Goal: Task Accomplishment & Management: Manage account settings

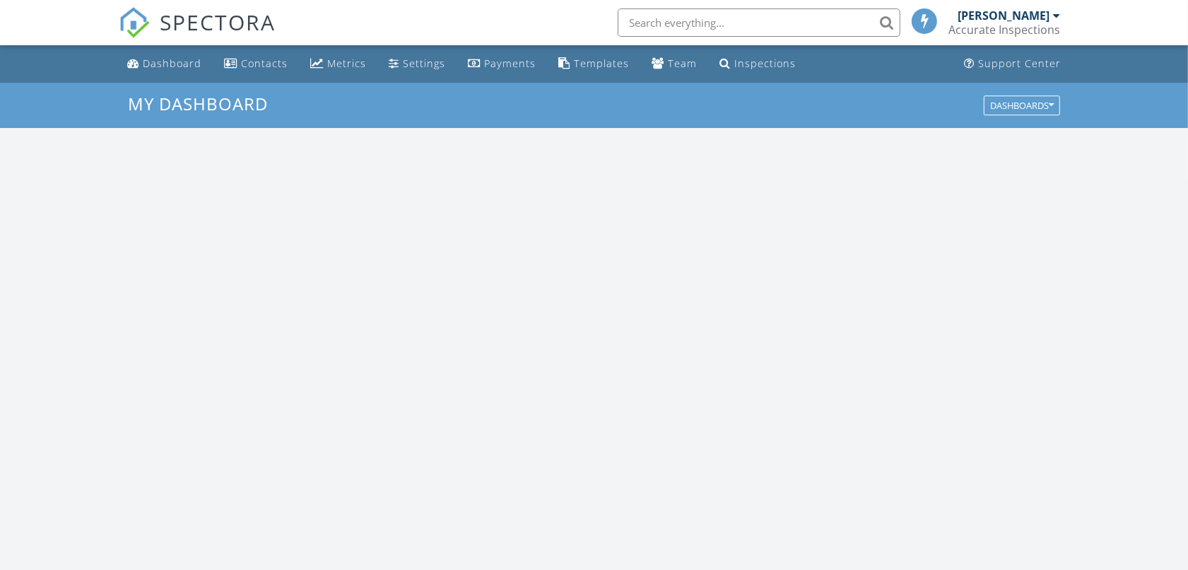
scroll to position [1313, 1215]
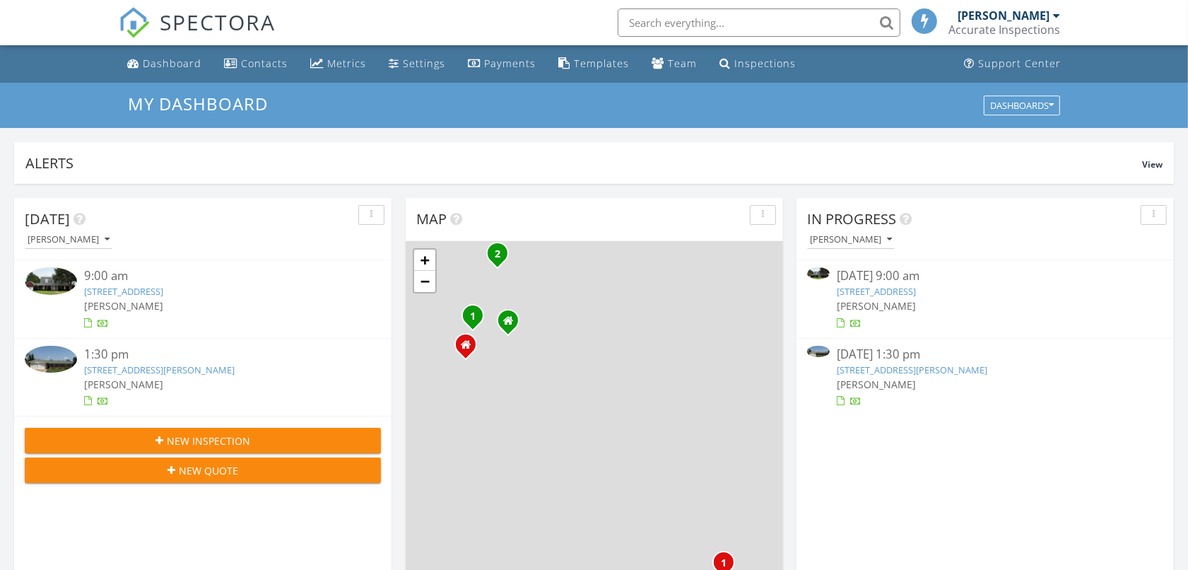
click at [895, 290] on link "7 Canyon Bluff Ct, Wichita Falls, TX 76309" at bounding box center [876, 291] width 79 height 13
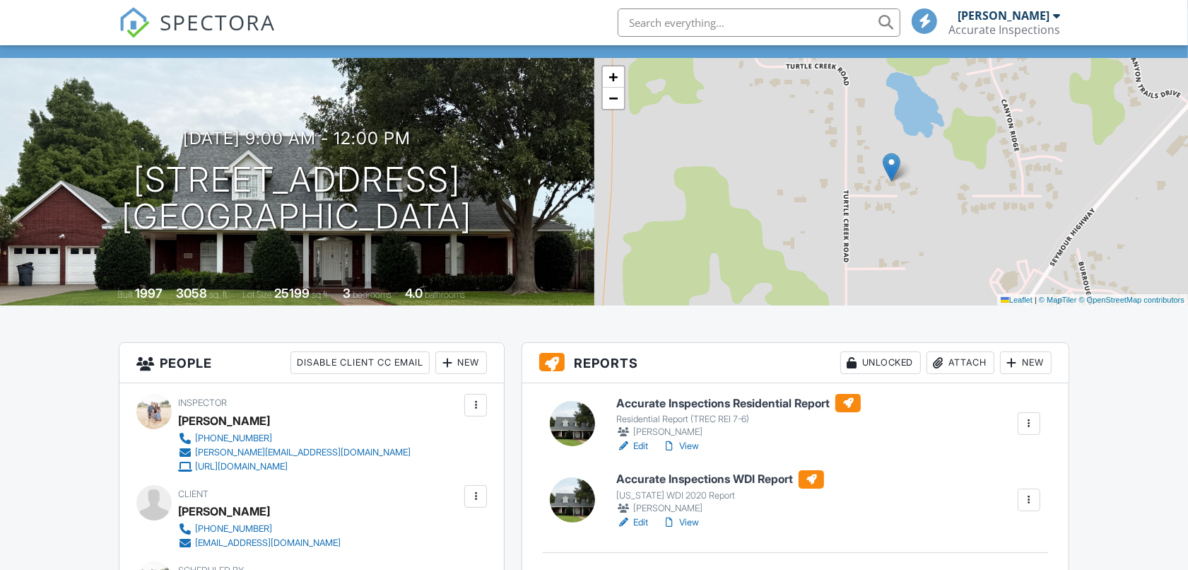
scroll to position [88, 0]
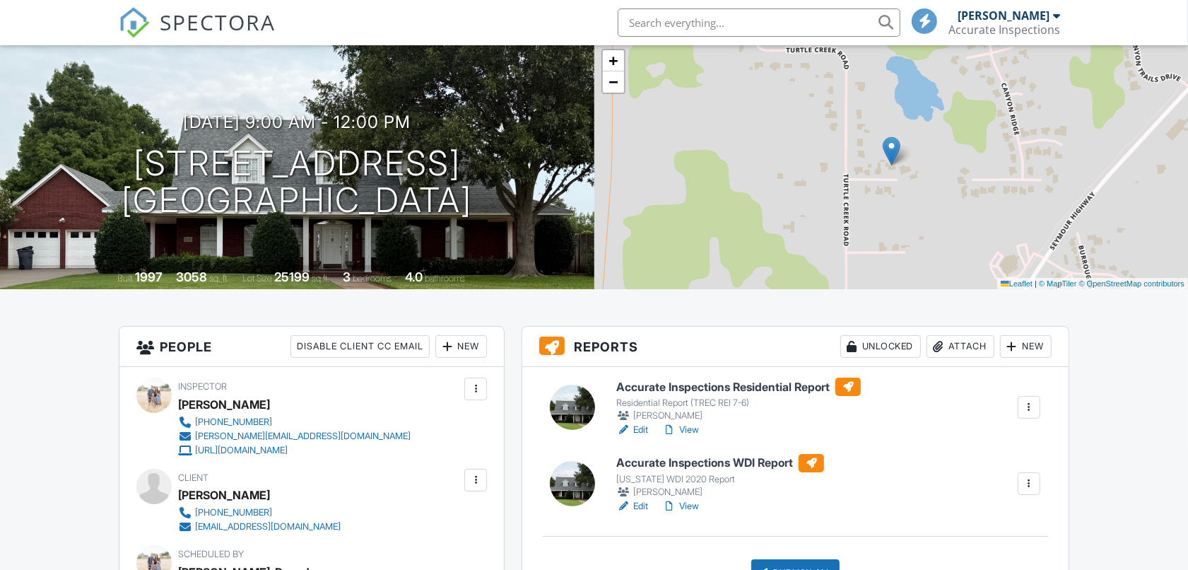
click at [665, 461] on h6 "Accurate Inspections WDI Report" at bounding box center [720, 463] width 208 height 18
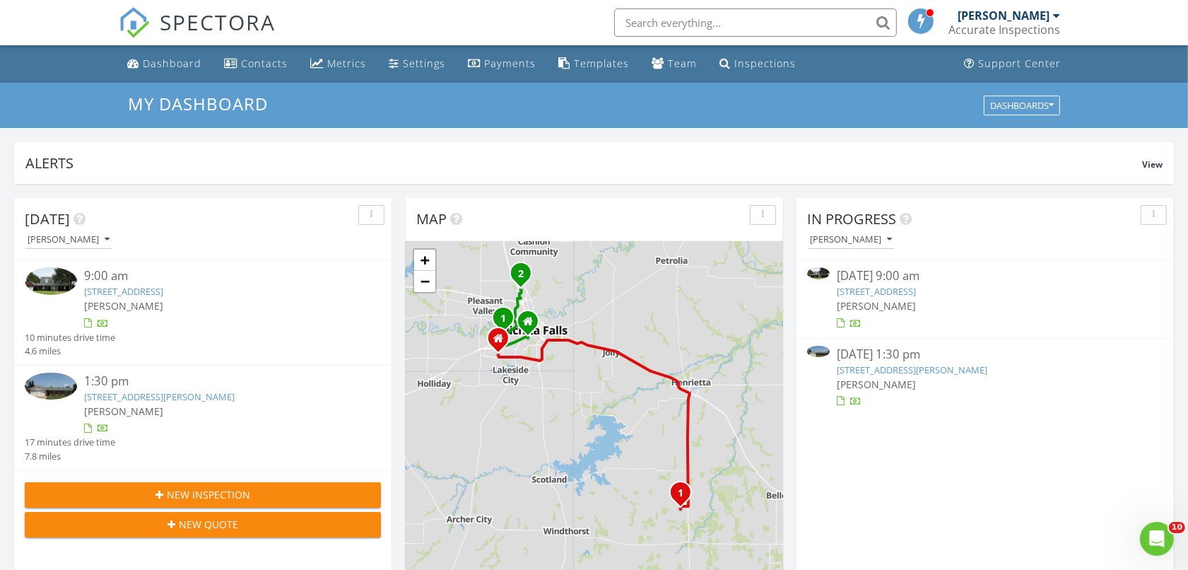
click at [924, 371] on link "4025 Hooper Dr, Wichita Falls, TX 76306" at bounding box center [912, 369] width 151 height 13
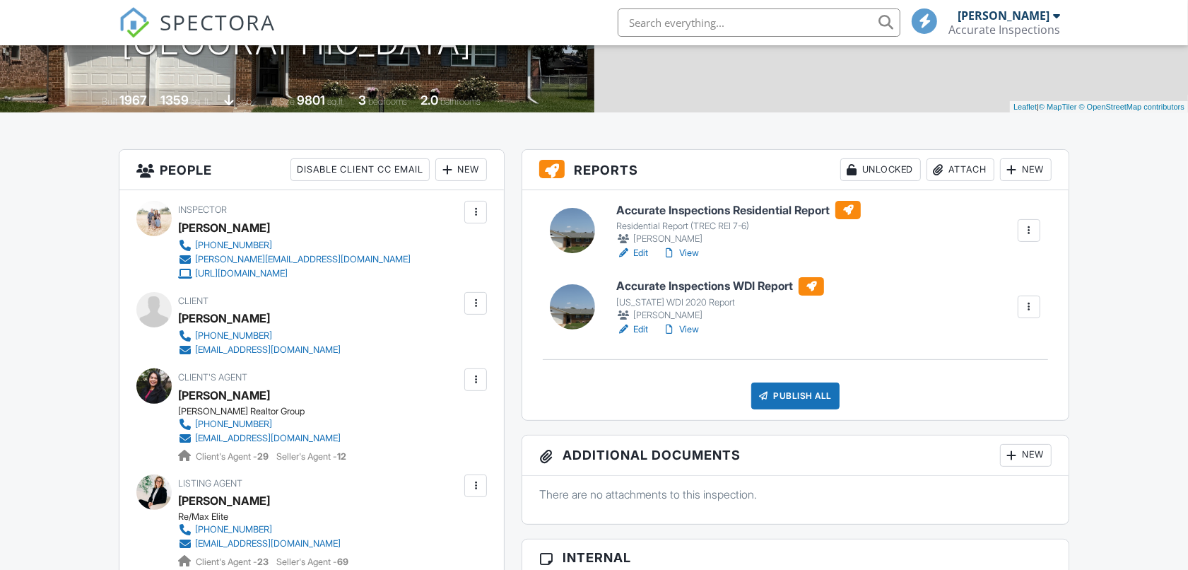
click at [673, 288] on h6 "Accurate Inspections WDI Report" at bounding box center [720, 286] width 208 height 18
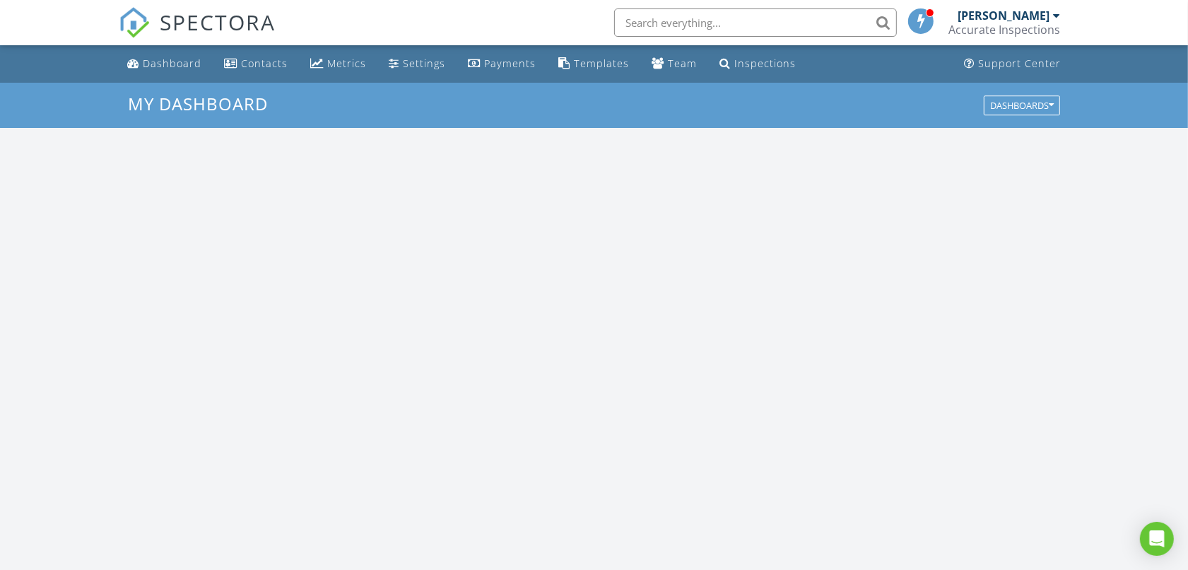
scroll to position [1313, 1215]
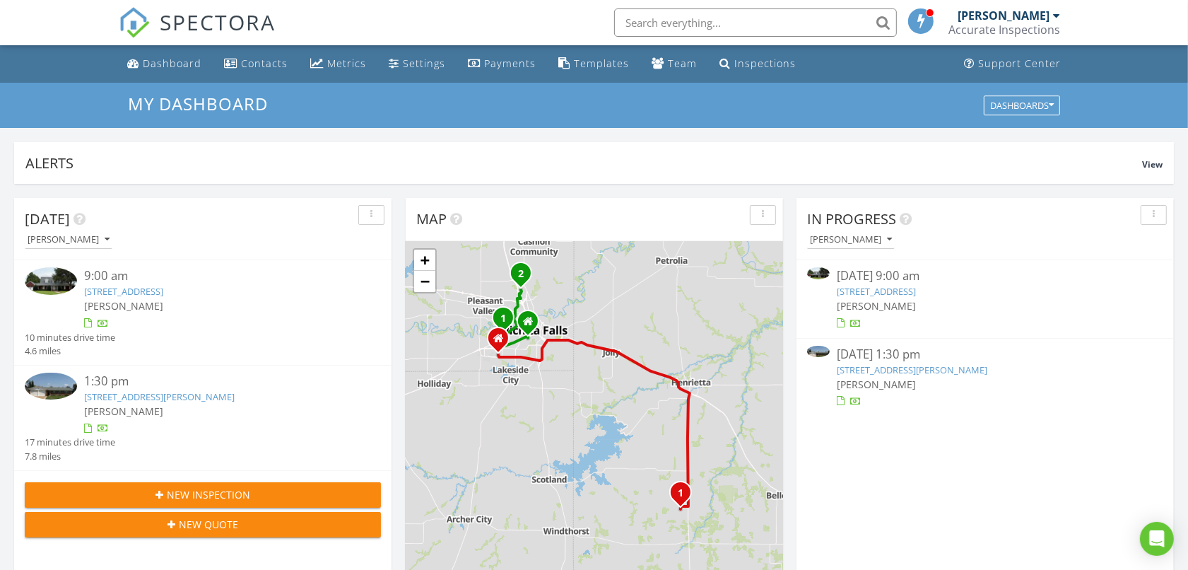
click at [882, 291] on link "7 Canyon Bluff Ct, Wichita Falls, TX 76309" at bounding box center [876, 291] width 79 height 13
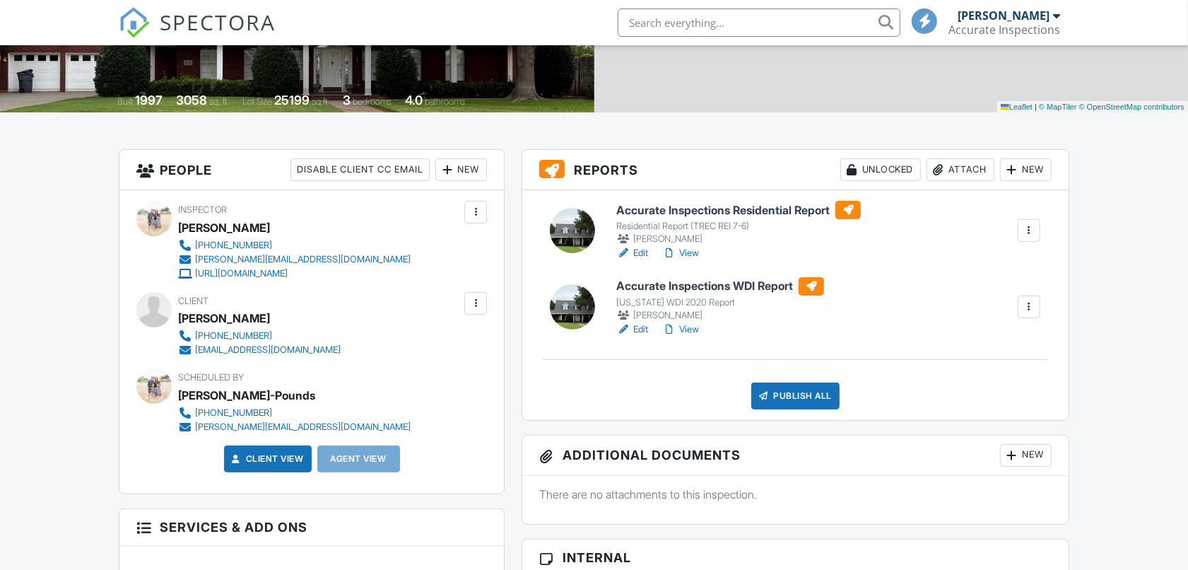
scroll to position [265, 0]
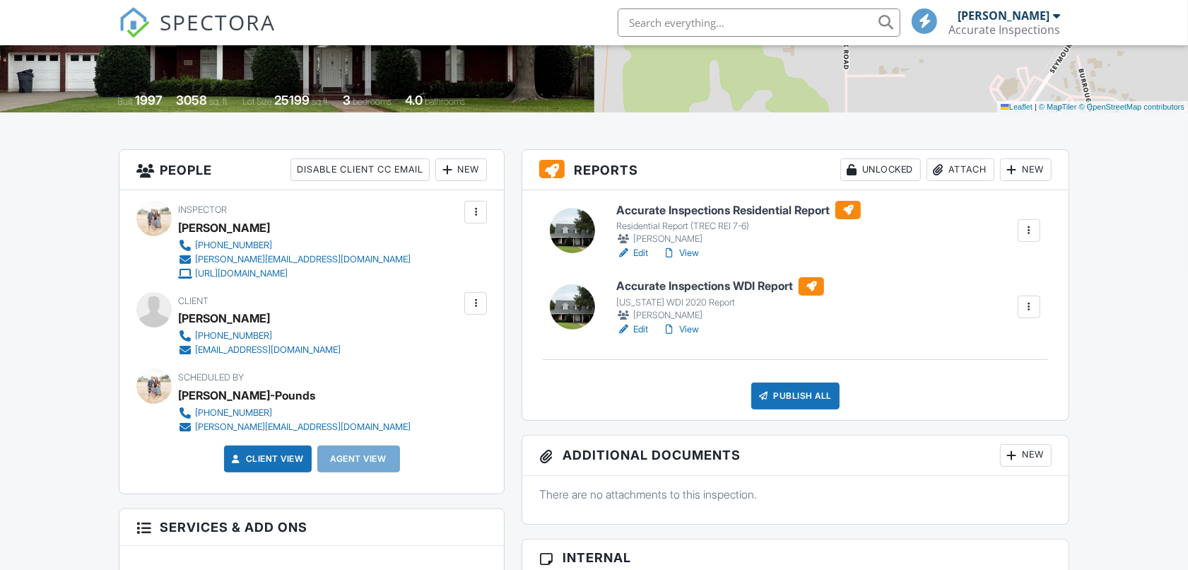
click at [695, 208] on h6 "Accurate Inspections Residential Report" at bounding box center [738, 210] width 244 height 18
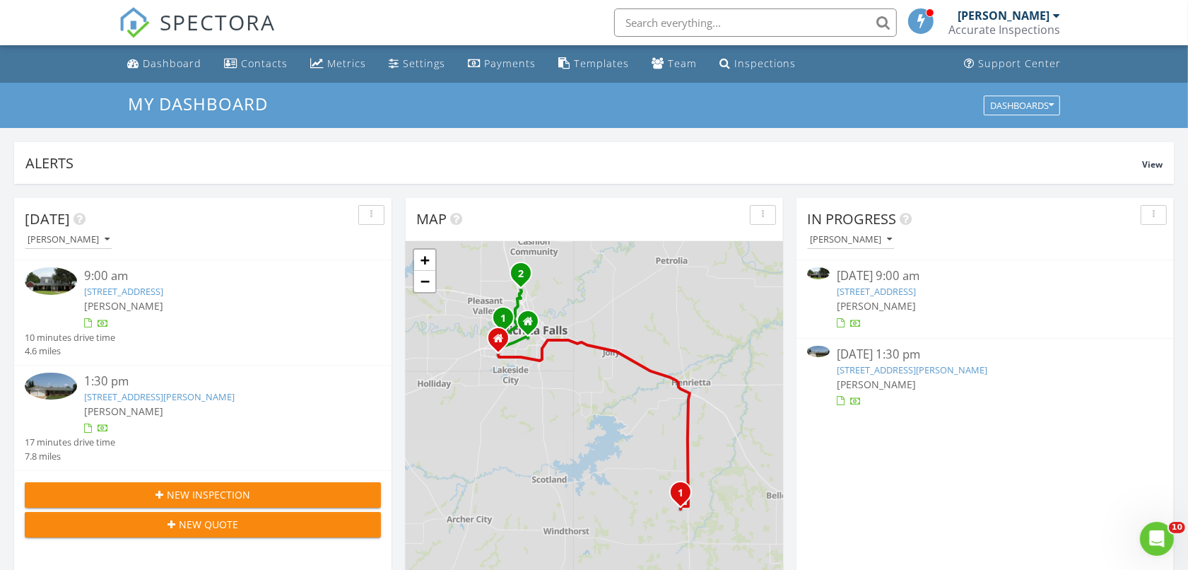
click at [906, 366] on link "4025 Hooper Dr, Wichita Falls, TX 76306" at bounding box center [912, 369] width 151 height 13
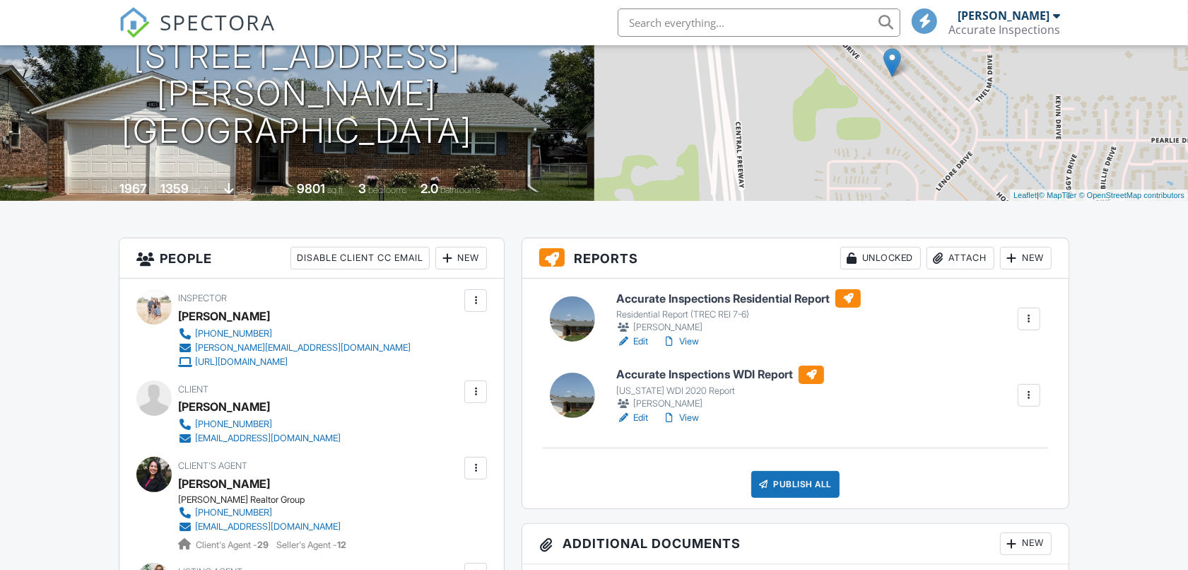
click at [671, 304] on h6 "Accurate Inspections Residential Report" at bounding box center [738, 298] width 244 height 18
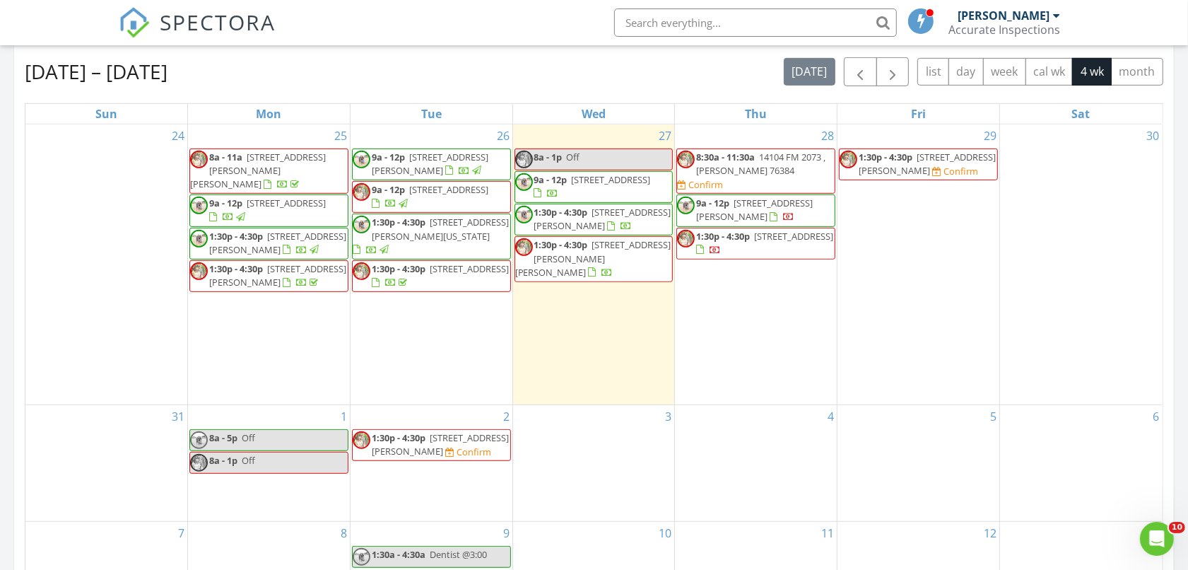
click at [747, 165] on span "14104 FM 2073 , Vernon 76384" at bounding box center [760, 164] width 129 height 26
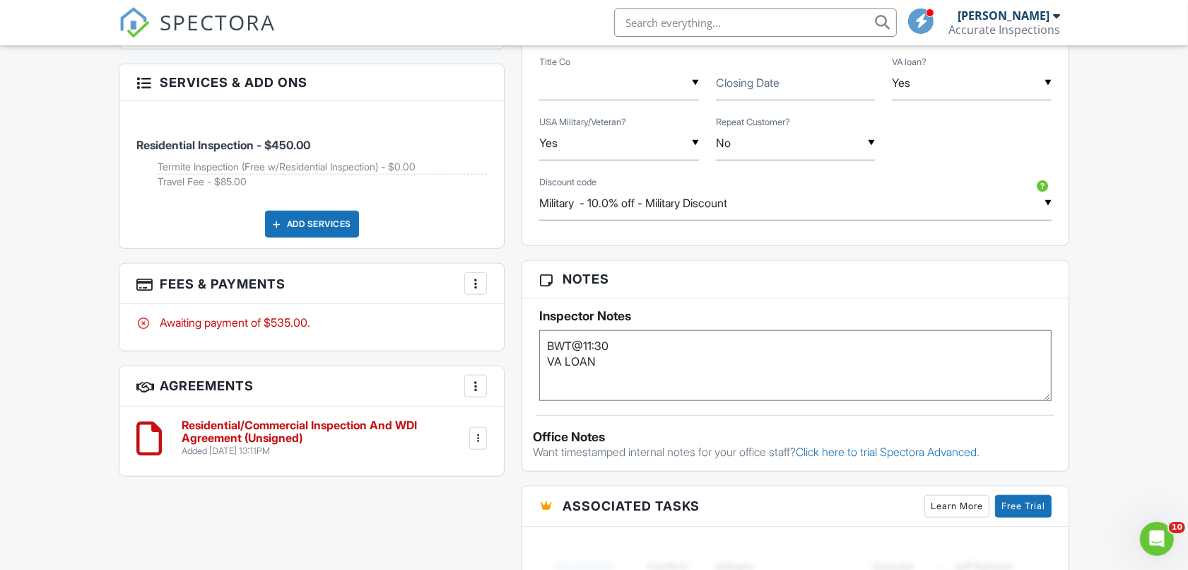
scroll to position [1060, 0]
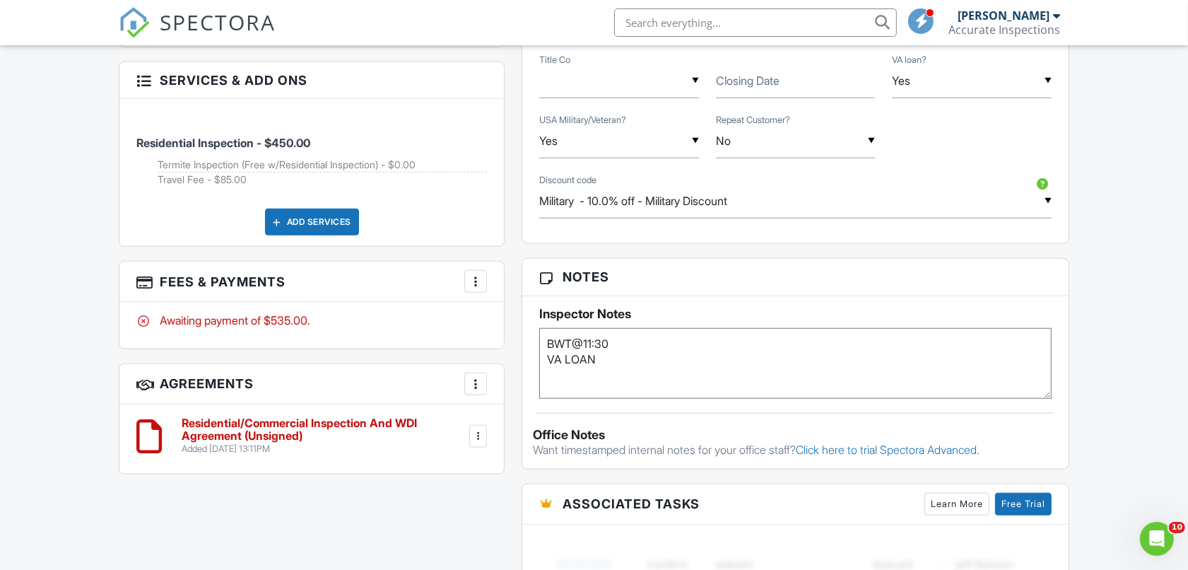
click at [481, 281] on div at bounding box center [475, 281] width 14 height 14
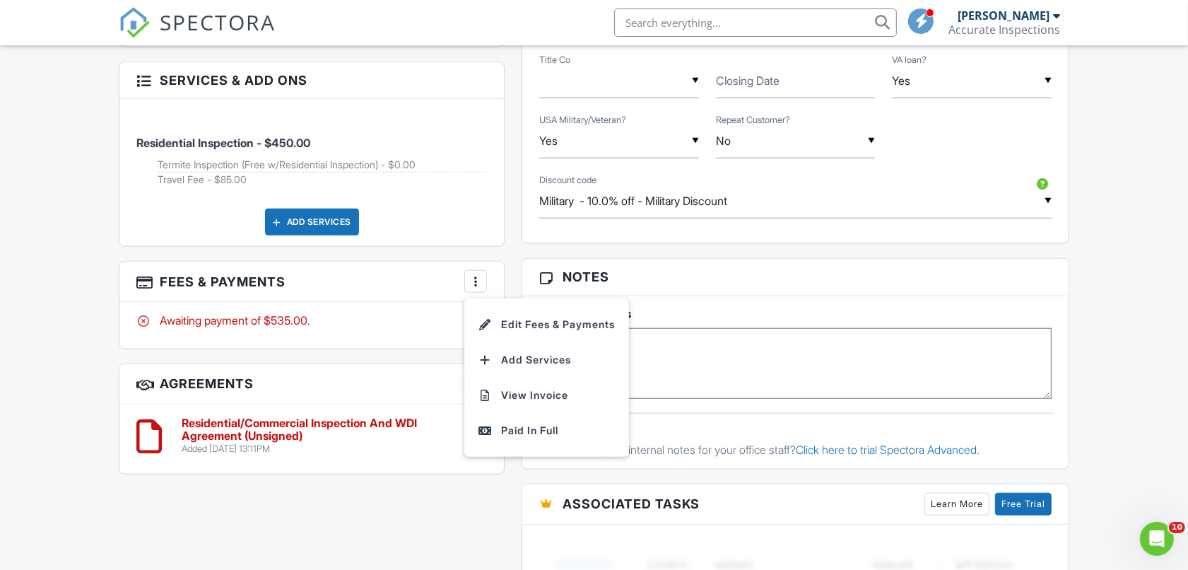
click at [541, 392] on li "View Invoice" at bounding box center [547, 394] width 148 height 35
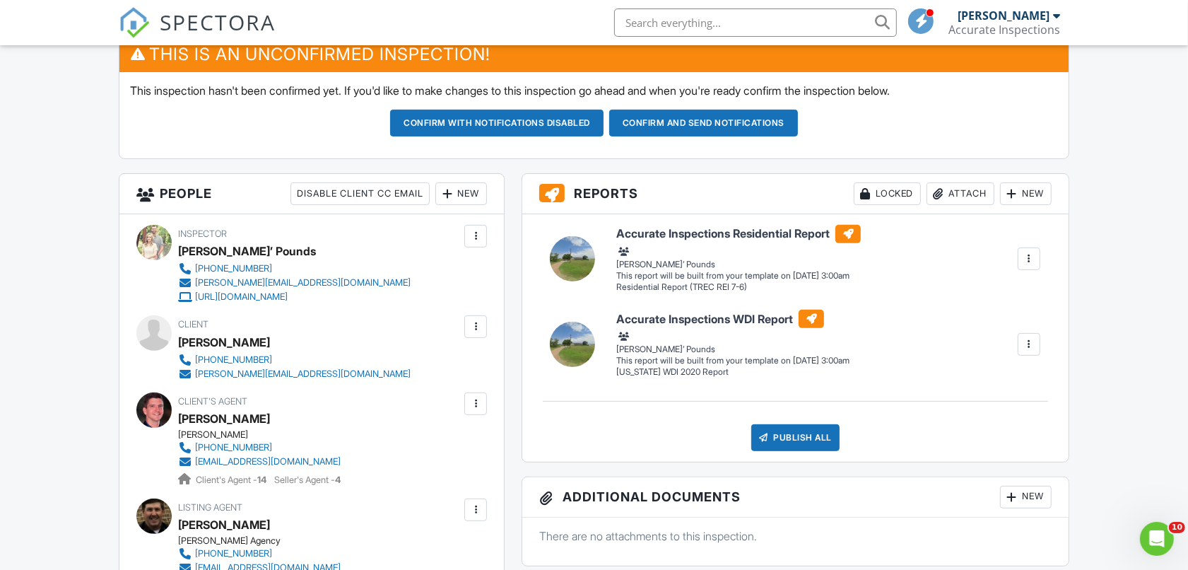
scroll to position [0, 0]
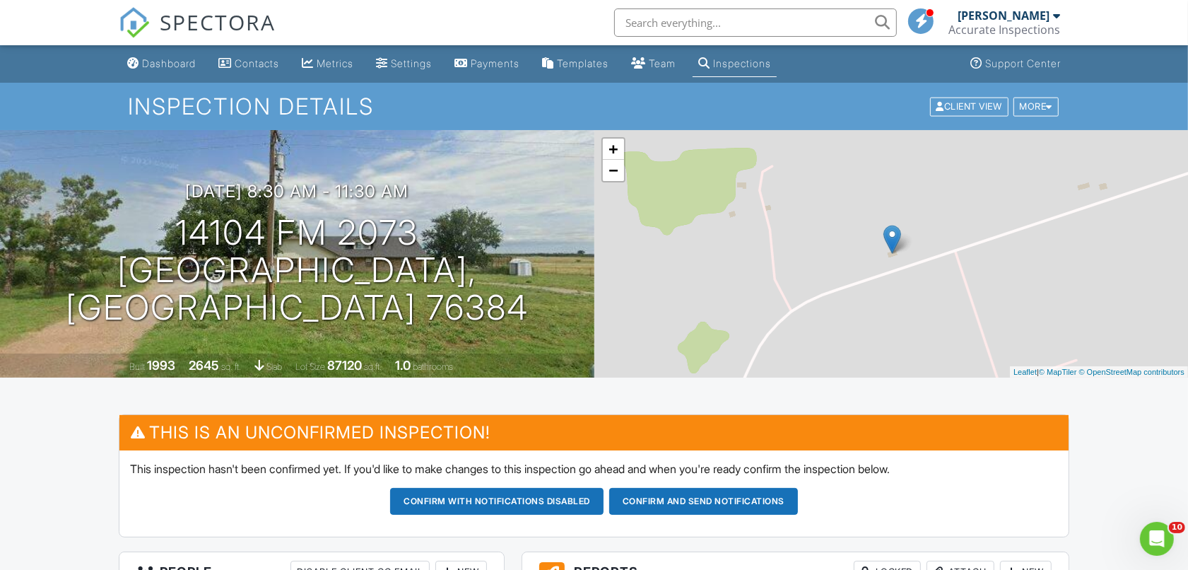
click at [167, 64] on div "Dashboard" at bounding box center [169, 63] width 54 height 12
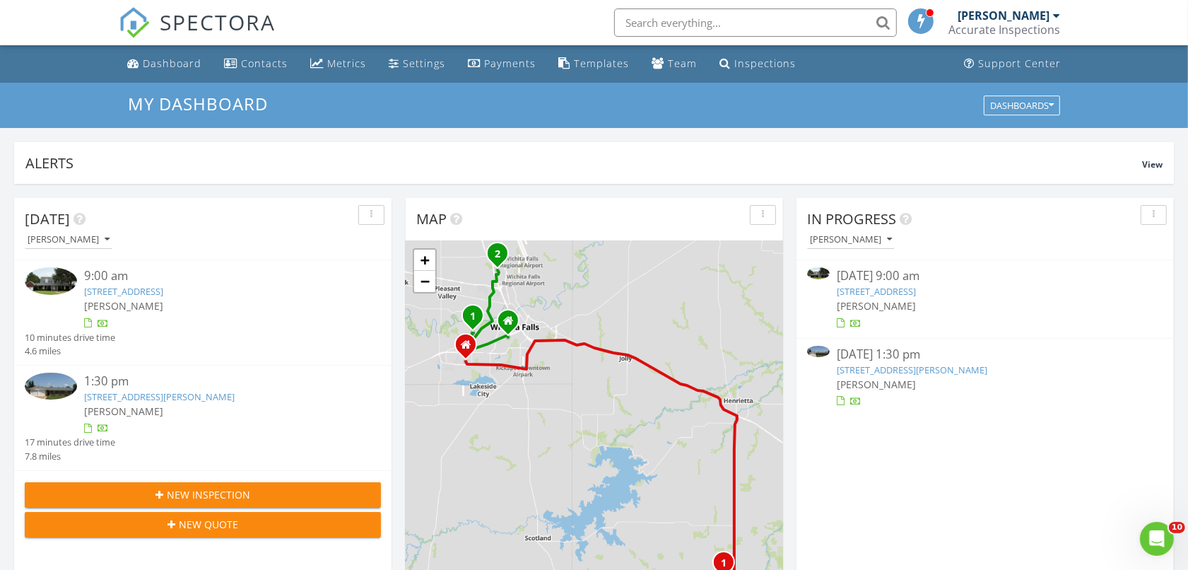
click at [898, 290] on link "7 Canyon Bluff Ct, Wichita Falls, TX 76309" at bounding box center [876, 291] width 79 height 13
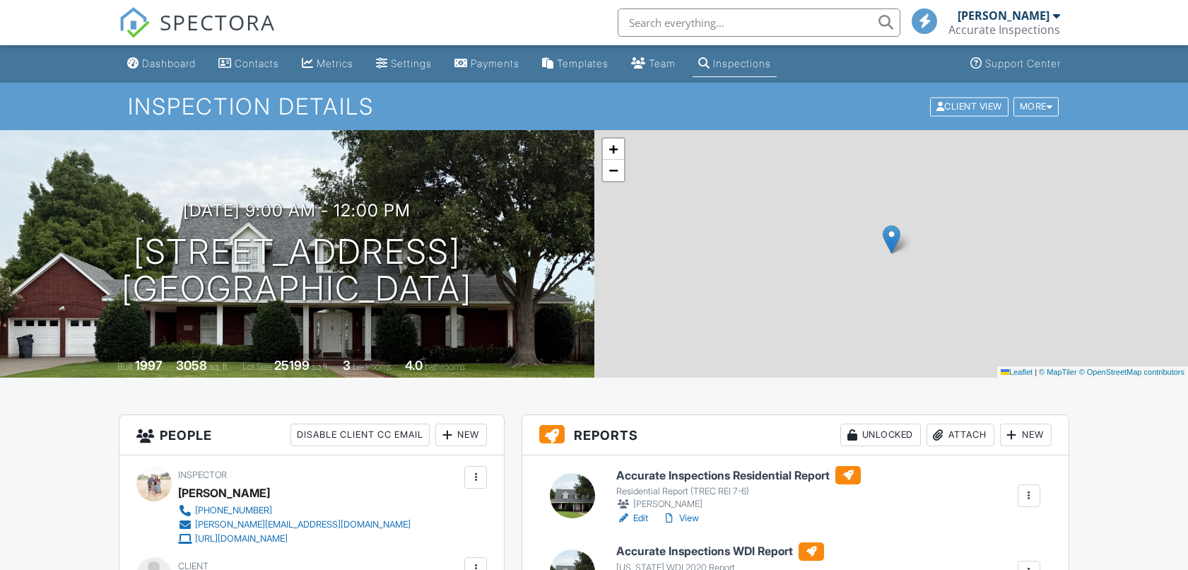
scroll to position [265, 0]
